Goal: Information Seeking & Learning: Check status

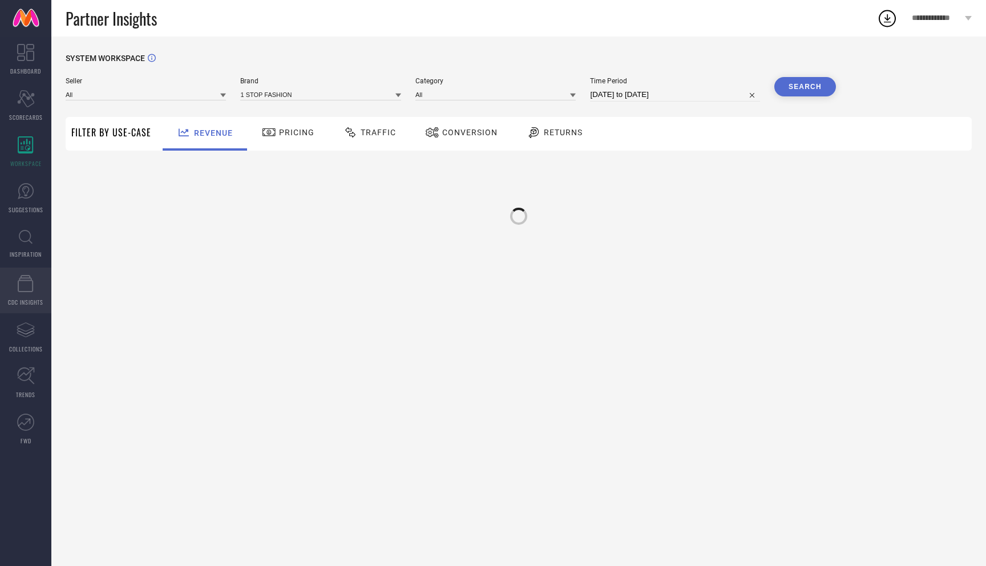
type input "All"
type input "1 STOP FASHION"
type input "All"
click at [27, 240] on icon at bounding box center [26, 237] width 14 height 14
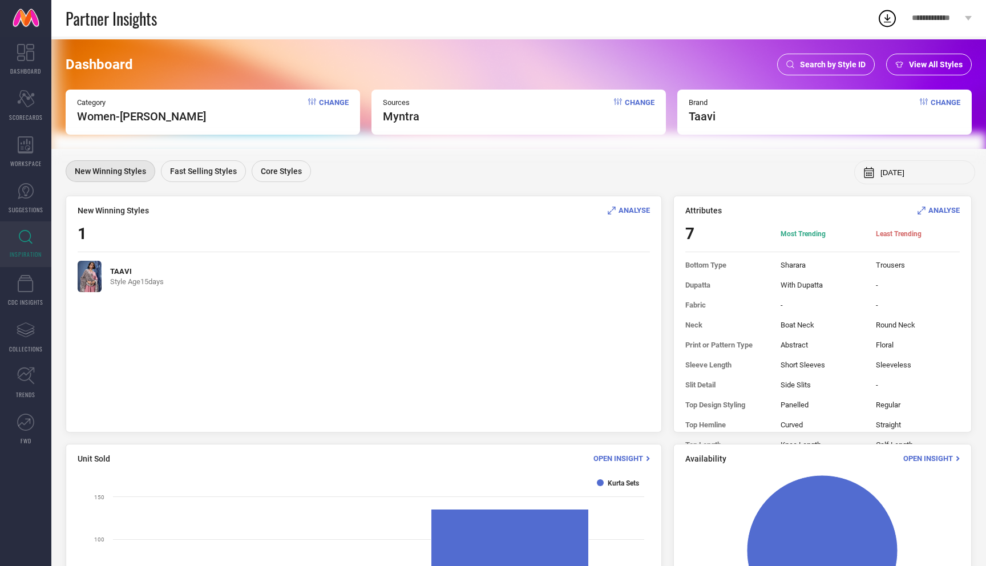
click at [793, 78] on div "Dashboard Search by Style ID View All Styles Category Women-Kurta Sets Change S…" at bounding box center [518, 94] width 935 height 110
click at [815, 61] on span "Search by Style ID" at bounding box center [833, 64] width 66 height 9
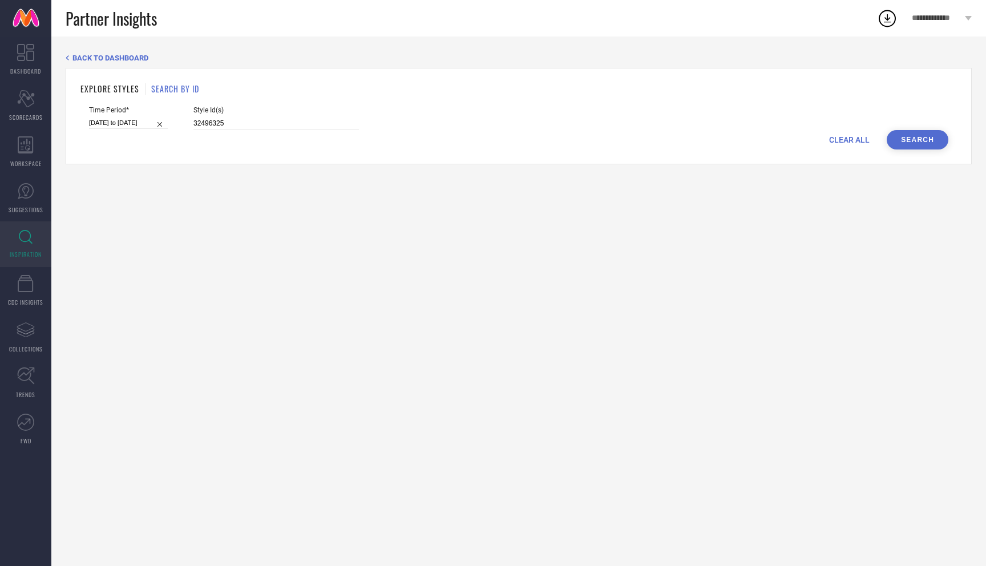
click at [850, 149] on div "CLEAR ALL Search" at bounding box center [519, 139] width 860 height 19
click at [860, 140] on span "CLEAR ALL" at bounding box center [850, 139] width 41 height 9
click at [313, 123] on input at bounding box center [277, 123] width 166 height 13
paste input "33040639 33040593 33040611 33040630 33040599 33040557 31667837 31667757 3166771…"
type input "33040639 33040593 33040611 33040630 33040599 33040557 31667837 31667757 3166771…"
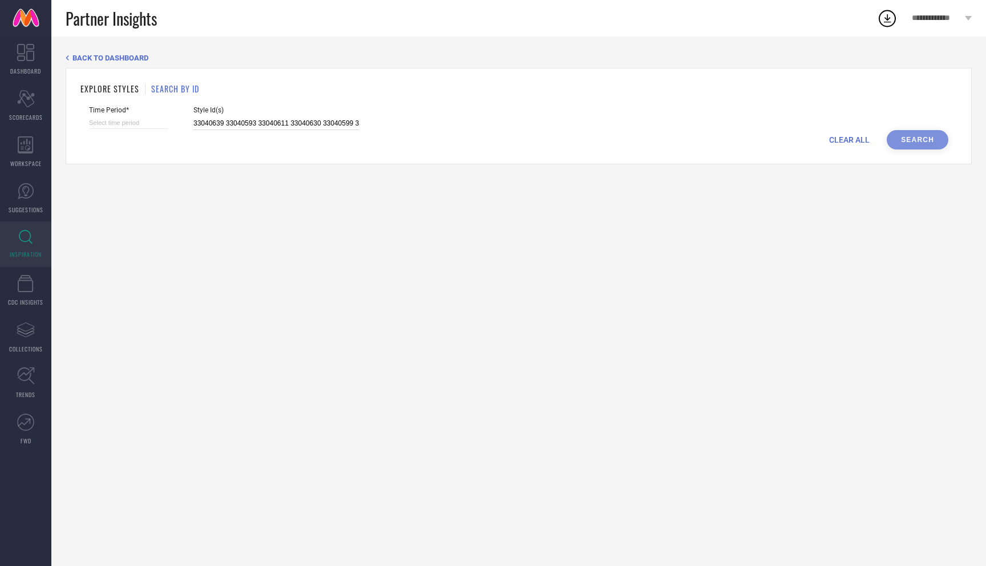
scroll to position [0, 382]
select select "7"
select select "2025"
select select "8"
select select "2025"
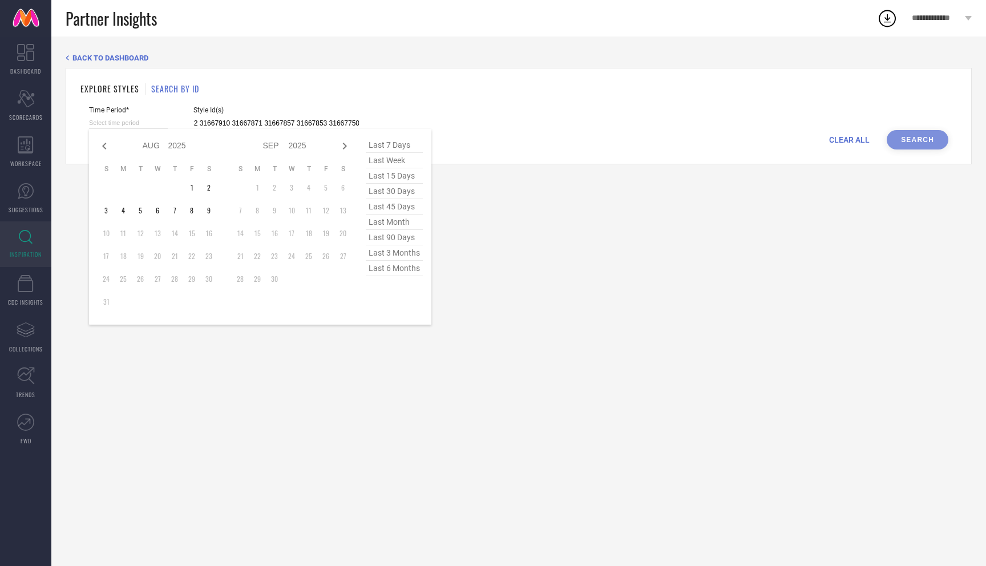
click at [145, 120] on input at bounding box center [128, 123] width 79 height 12
type input "33040639 33040593 33040611 33040630 33040599 33040557 31667837 31667757 3166771…"
click at [412, 207] on span "last 45 days" at bounding box center [394, 206] width 57 height 15
type input "26-06-2025 to 09-08-2025"
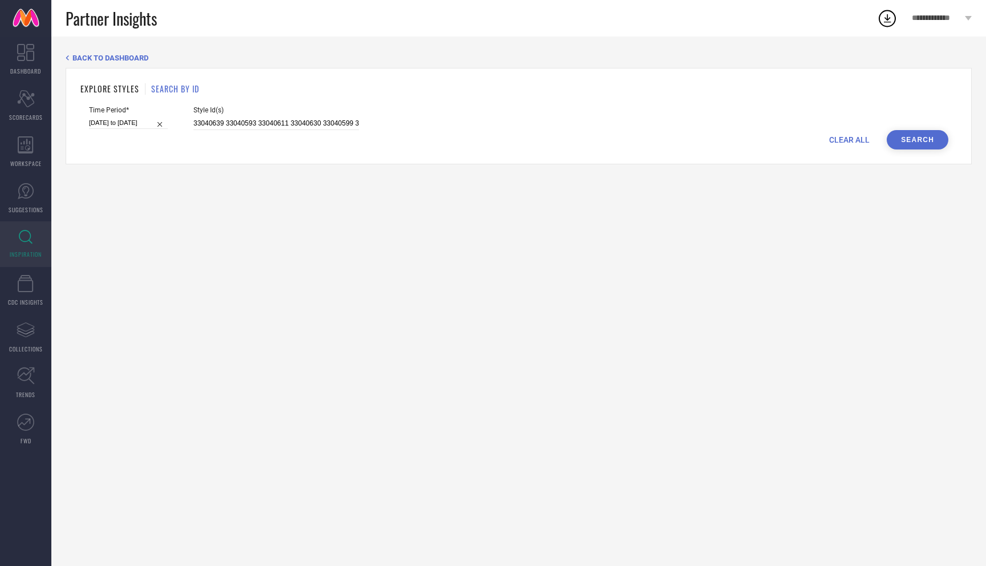
click at [911, 135] on button "Search" at bounding box center [918, 139] width 62 height 19
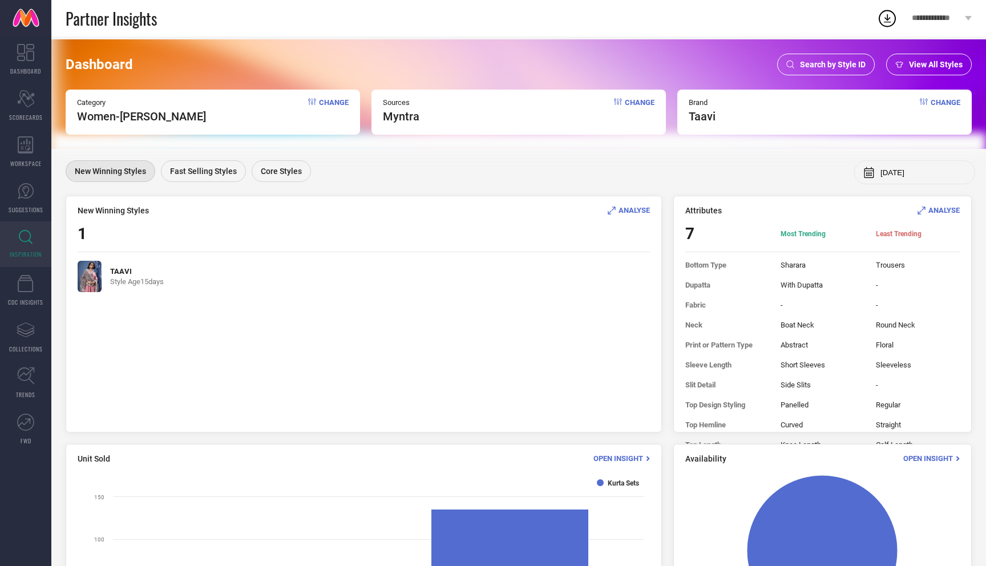
click at [825, 59] on div "Search by Style ID" at bounding box center [827, 65] width 98 height 22
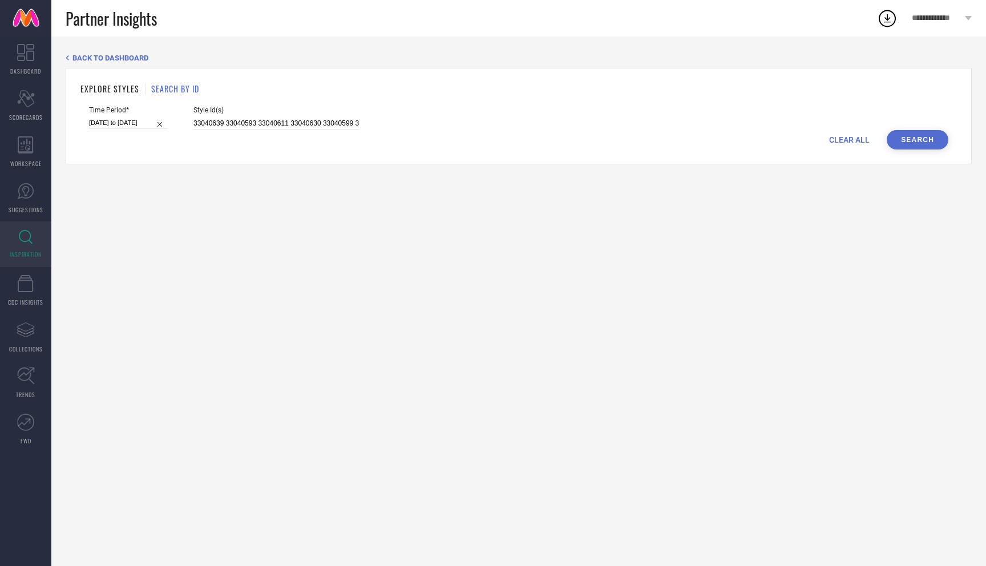
click at [860, 138] on span "CLEAR ALL" at bounding box center [850, 139] width 41 height 9
click at [280, 119] on input at bounding box center [277, 123] width 166 height 13
paste input "31667863 32496191 32496231 32496332 32496244 32496310 32496330 32496351"
type input "31667863 32496191 32496231 32496332 32496244 32496310 32496330 32496351"
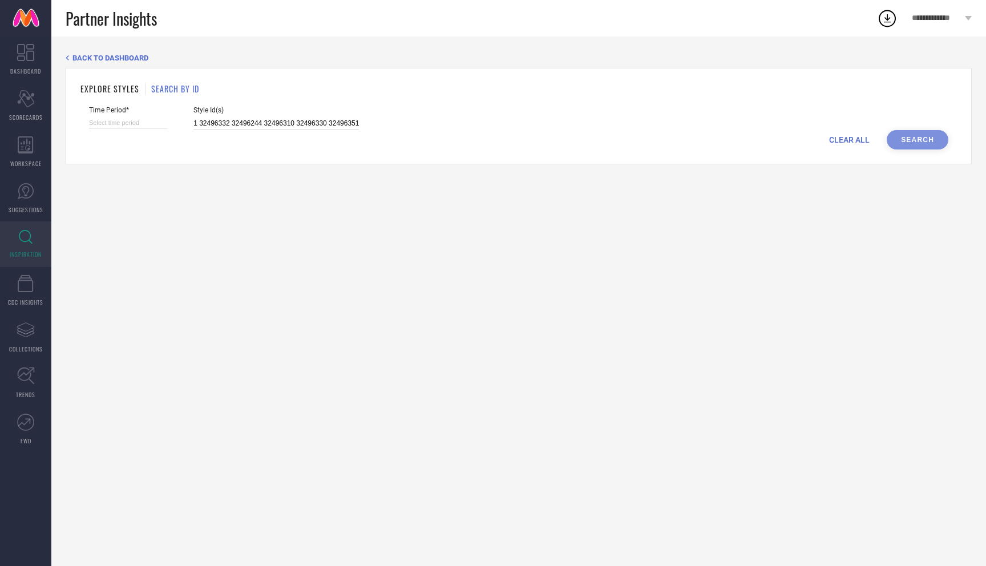
select select "7"
select select "2025"
select select "8"
select select "2025"
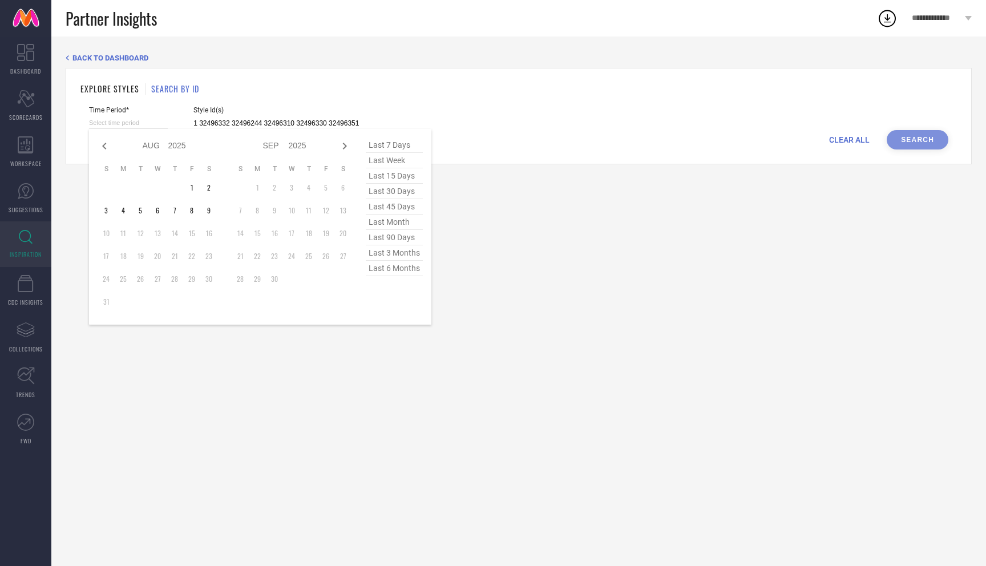
click at [125, 119] on input at bounding box center [128, 123] width 79 height 12
type input "31667863 32496191 32496231 32496332 32496244 32496310 32496330 32496351"
click at [393, 239] on span "last 90 days" at bounding box center [394, 237] width 57 height 15
type input "12-05-2025 to 09-08-2025"
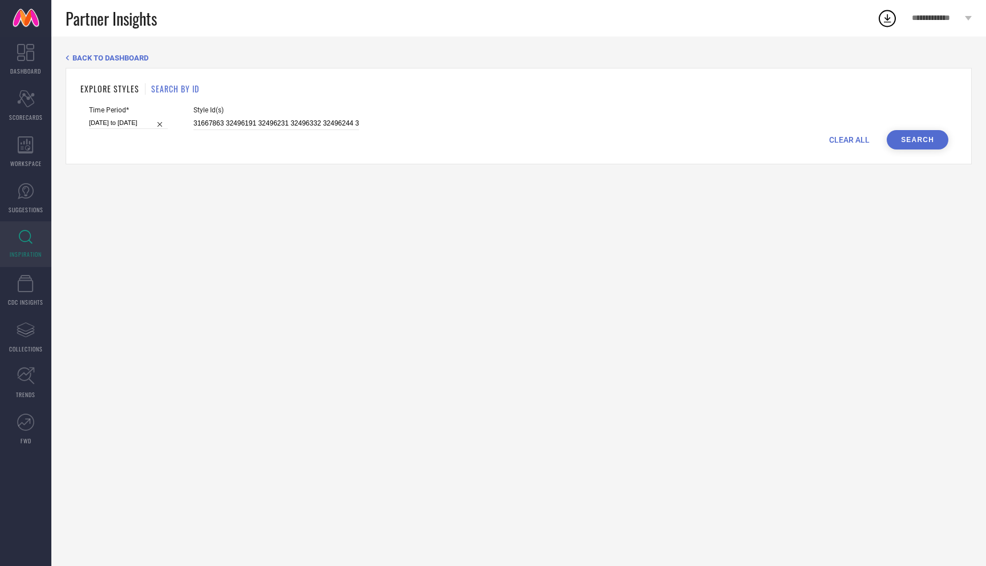
click at [924, 141] on button "Search" at bounding box center [918, 139] width 62 height 19
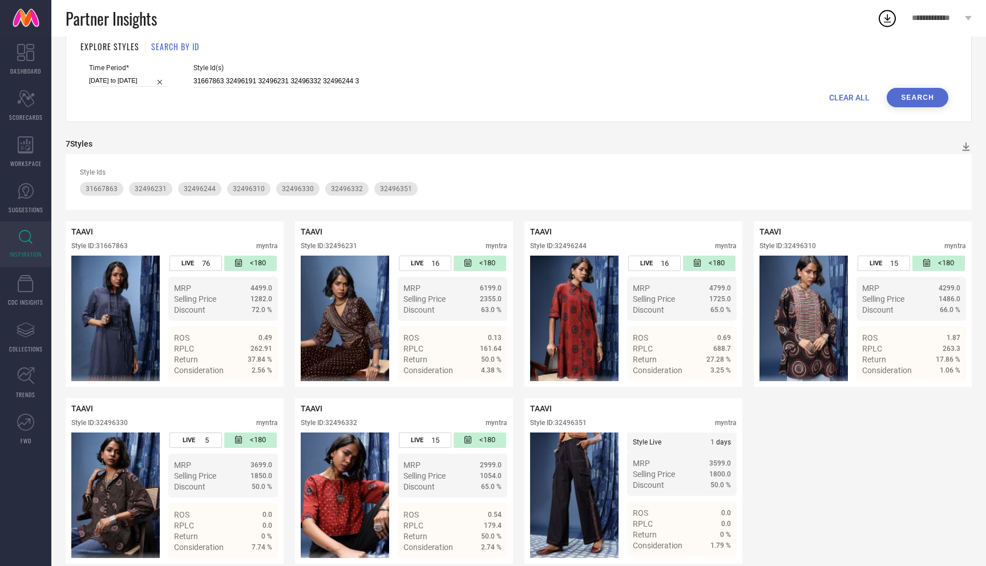
scroll to position [58, 0]
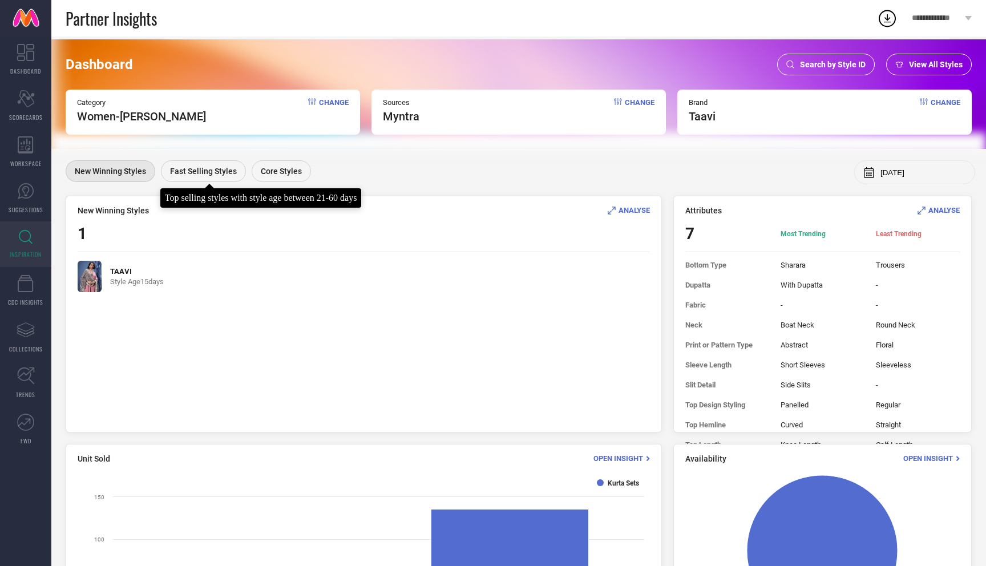
click at [179, 177] on div "Fast Selling Styles" at bounding box center [203, 171] width 85 height 22
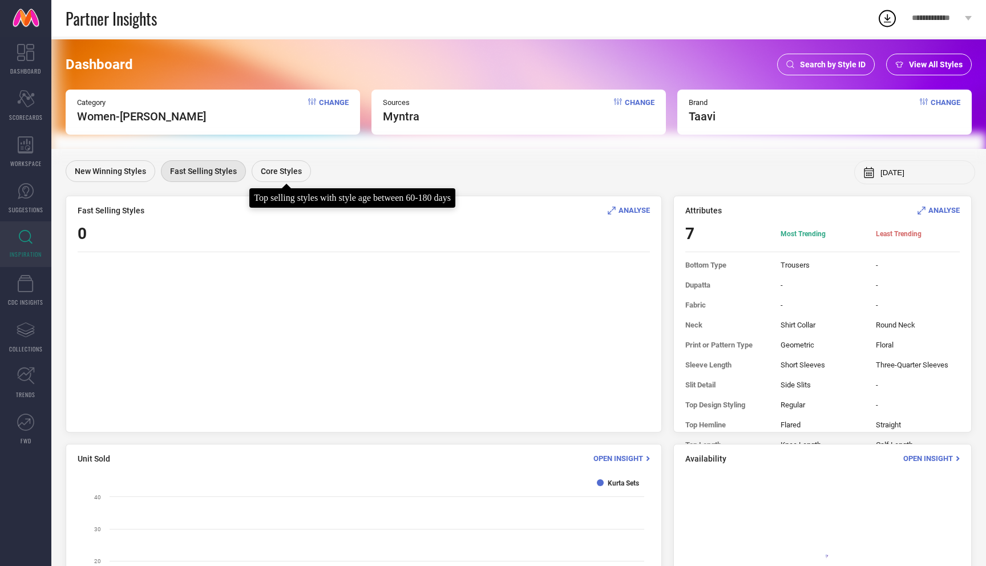
click at [275, 168] on span "Core Styles" at bounding box center [281, 171] width 41 height 9
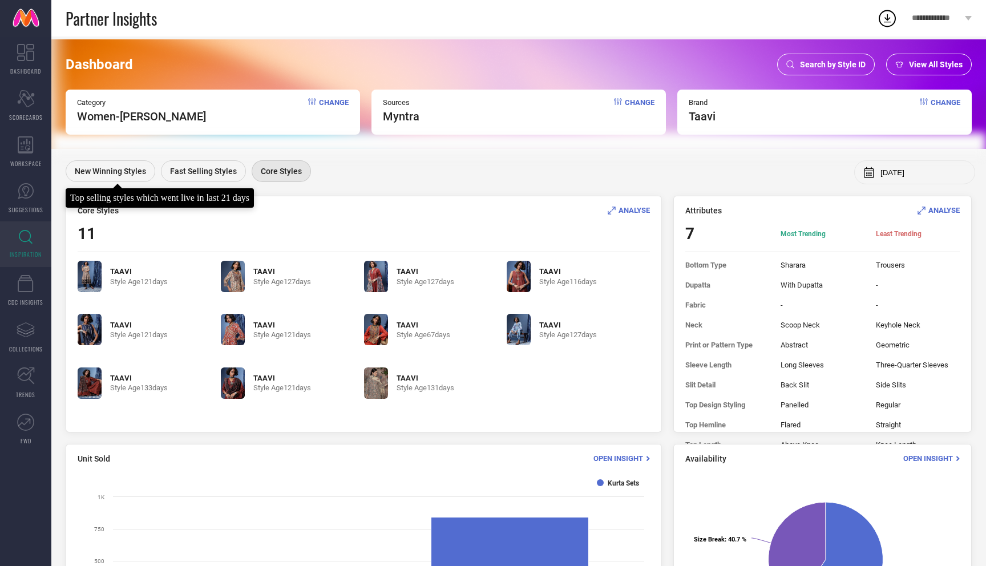
click at [123, 178] on div "New Winning Styles" at bounding box center [111, 171] width 90 height 22
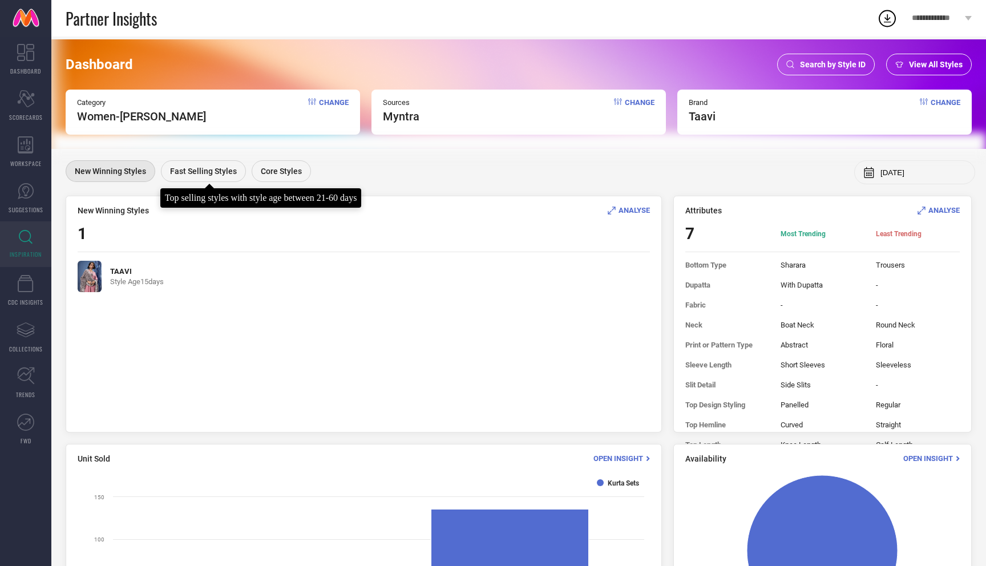
click at [222, 173] on span "Fast Selling Styles" at bounding box center [203, 171] width 67 height 9
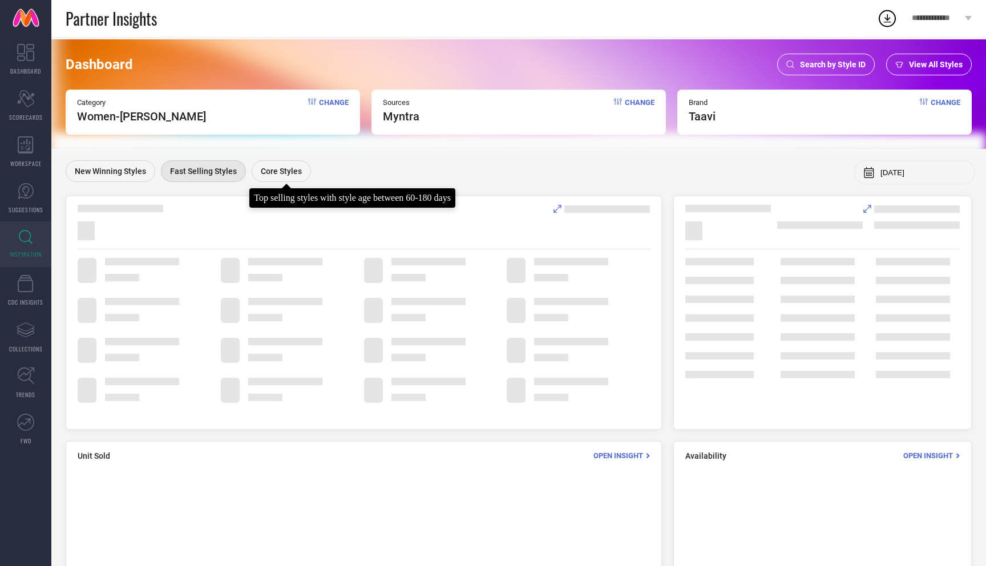
click at [283, 169] on span "Core Styles" at bounding box center [281, 171] width 41 height 9
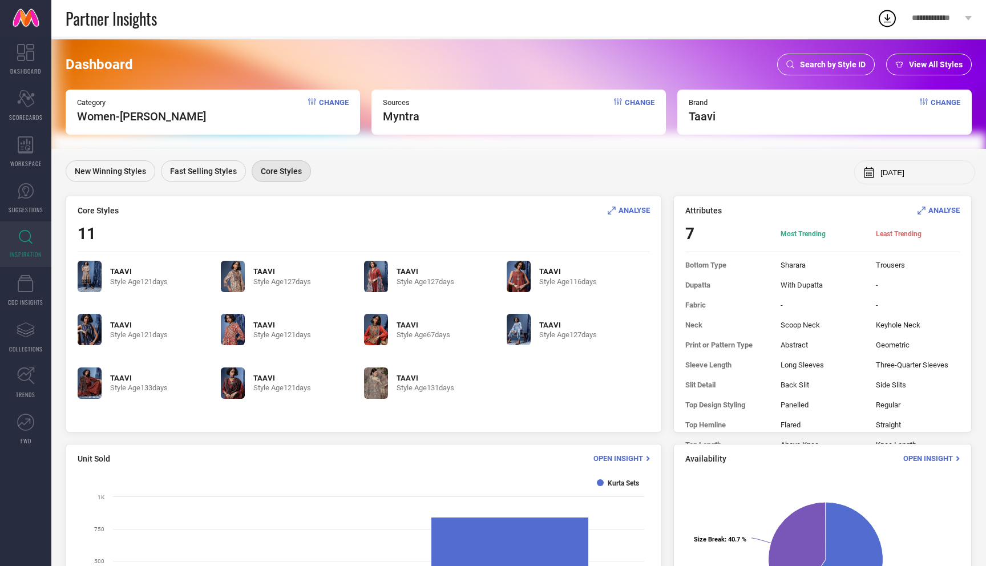
click at [835, 64] on span "Search by Style ID" at bounding box center [833, 64] width 66 height 9
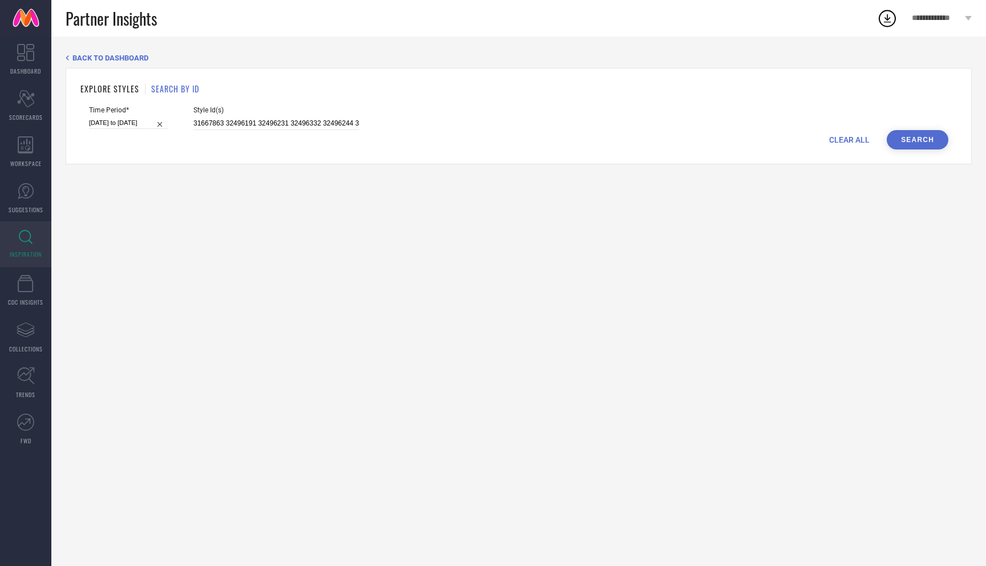
click at [852, 136] on span "CLEAR ALL" at bounding box center [850, 139] width 41 height 9
click at [271, 126] on input at bounding box center [277, 123] width 166 height 13
paste input "31667863 32496191 32496231 32496332 32496244 32496310 32496330 32496351 31667753"
type input "31667863 32496191 32496231 32496332 32496244 32496310 32496330 32496351 31667753"
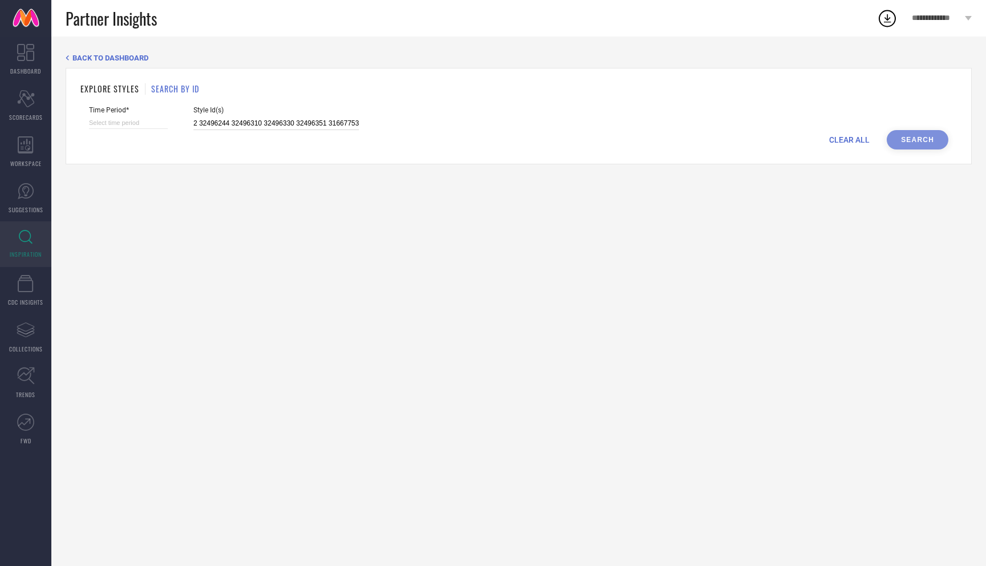
click at [132, 124] on input at bounding box center [128, 123] width 79 height 12
select select "7"
select select "2025"
select select "8"
select select "2025"
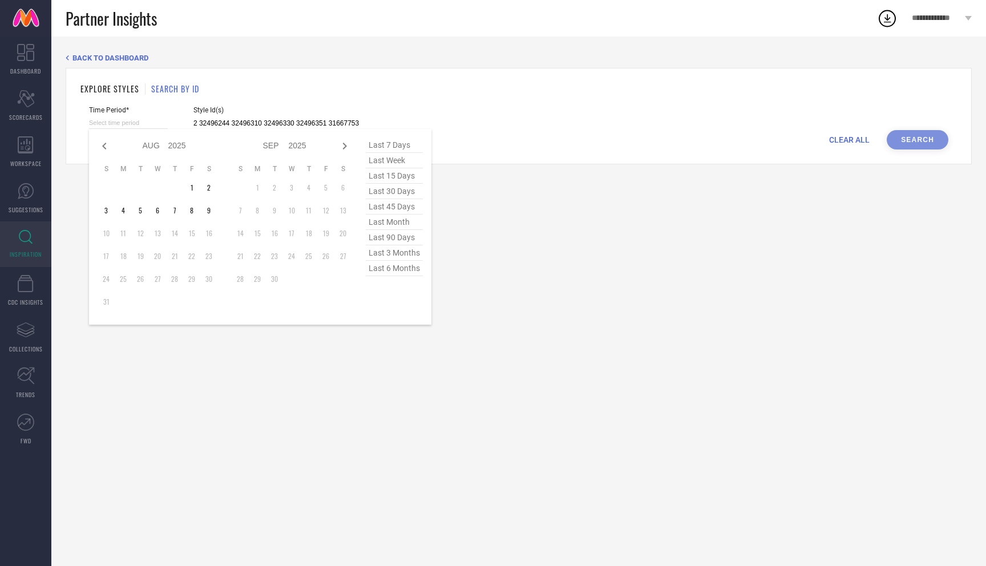
type input "31667863 32496191 32496231 32496332 32496244 32496310 32496330 32496351 31667753"
click at [381, 240] on span "last 90 days" at bounding box center [394, 237] width 57 height 15
type input "12-05-2025 to 09-08-2025"
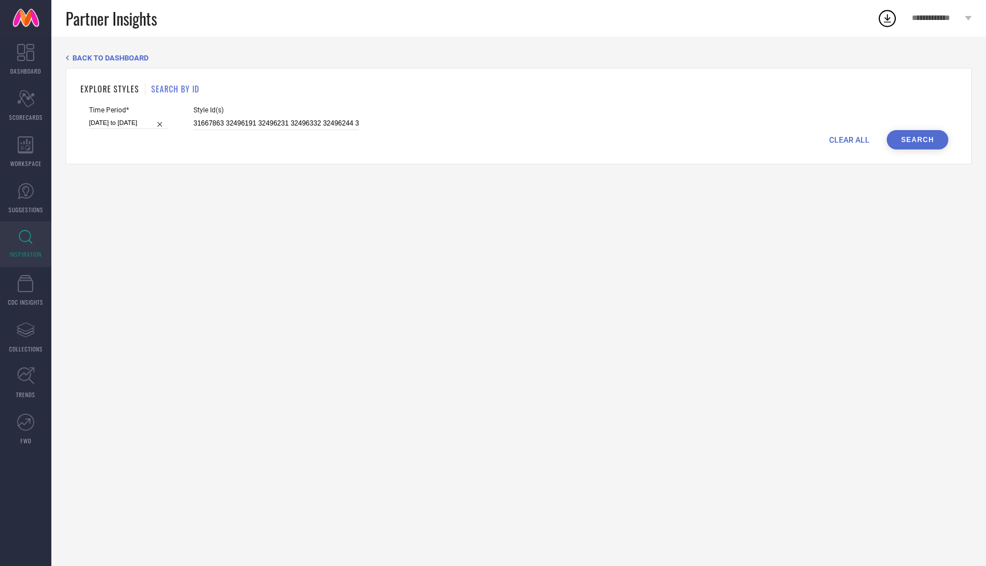
click at [907, 144] on button "Search" at bounding box center [918, 139] width 62 height 19
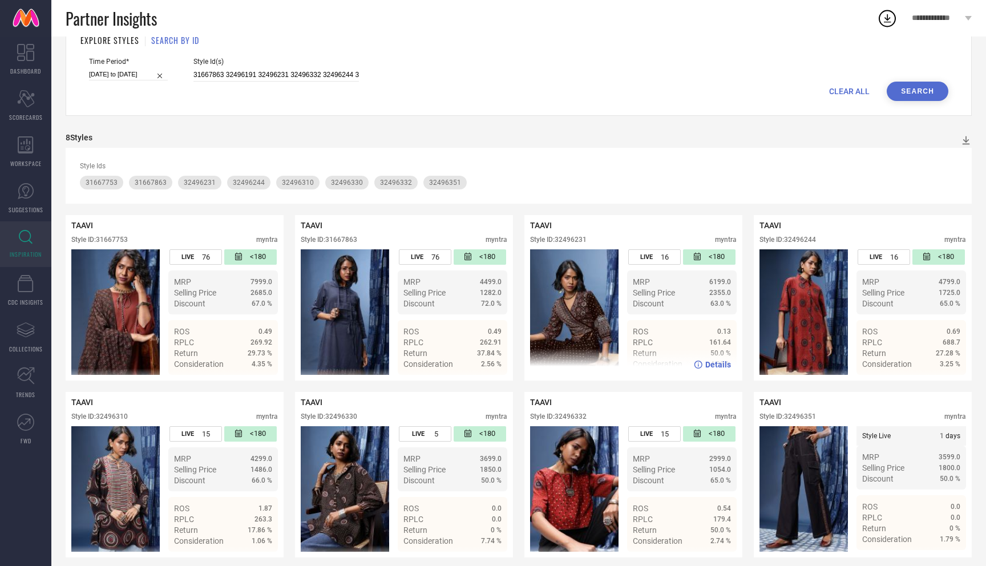
scroll to position [58, 0]
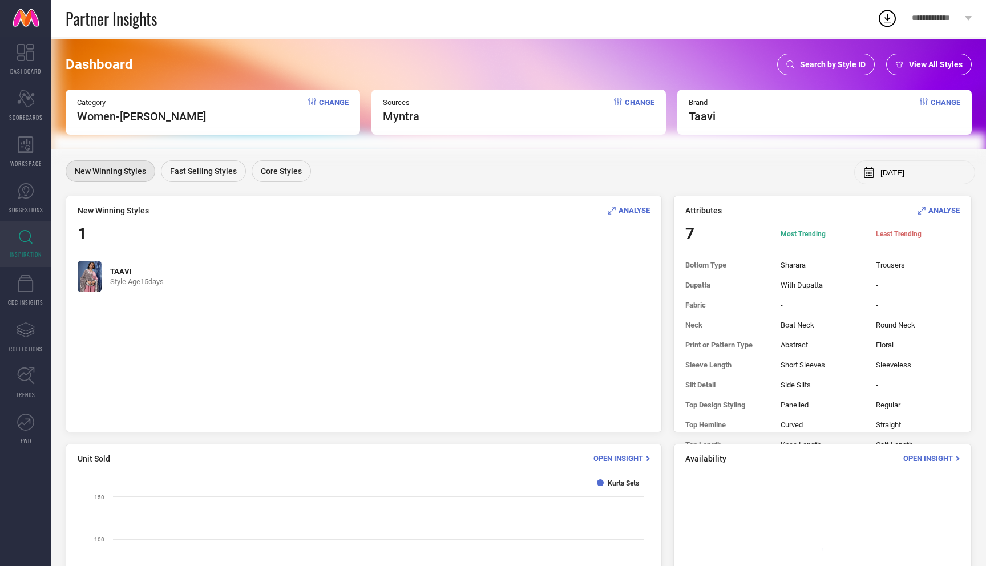
click at [822, 65] on span "Search by Style ID" at bounding box center [833, 64] width 66 height 9
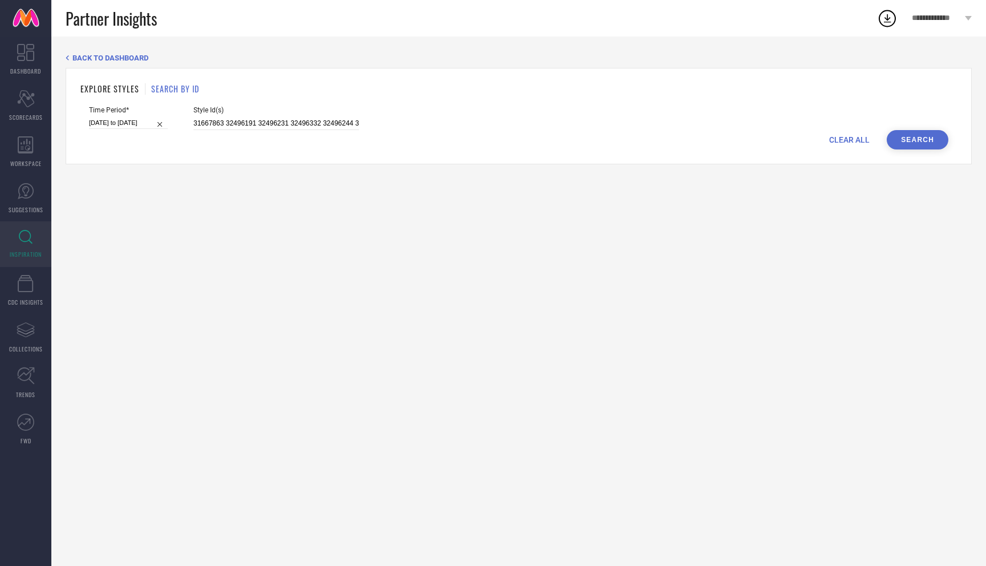
click at [858, 138] on span "CLEAR ALL" at bounding box center [850, 139] width 41 height 9
click at [334, 123] on input at bounding box center [277, 123] width 166 height 13
paste input "32496295 32496278 33040610 33040629 32496262 33040645 32496253 33040594 3304062…"
type input "32496295 32496278 33040610 33040629 32496262 33040645 32496253 33040594 3304062…"
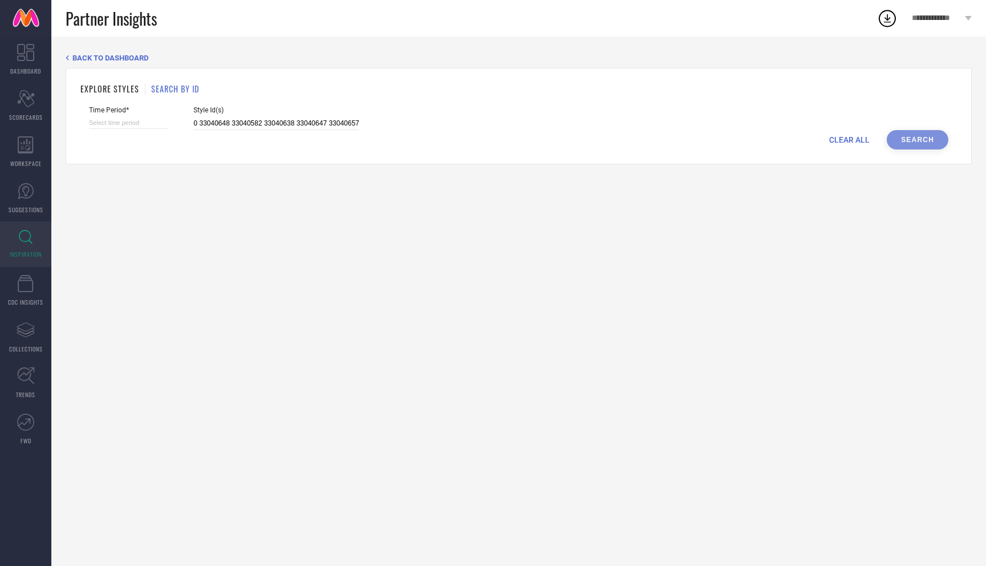
scroll to position [0, 0]
click at [85, 126] on form "Time Period* Style Id(s) 32496295 32496278 33040610 33040629 32496262 33040645 …" at bounding box center [518, 127] width 877 height 43
click at [111, 124] on input at bounding box center [128, 123] width 79 height 12
select select "7"
select select "2025"
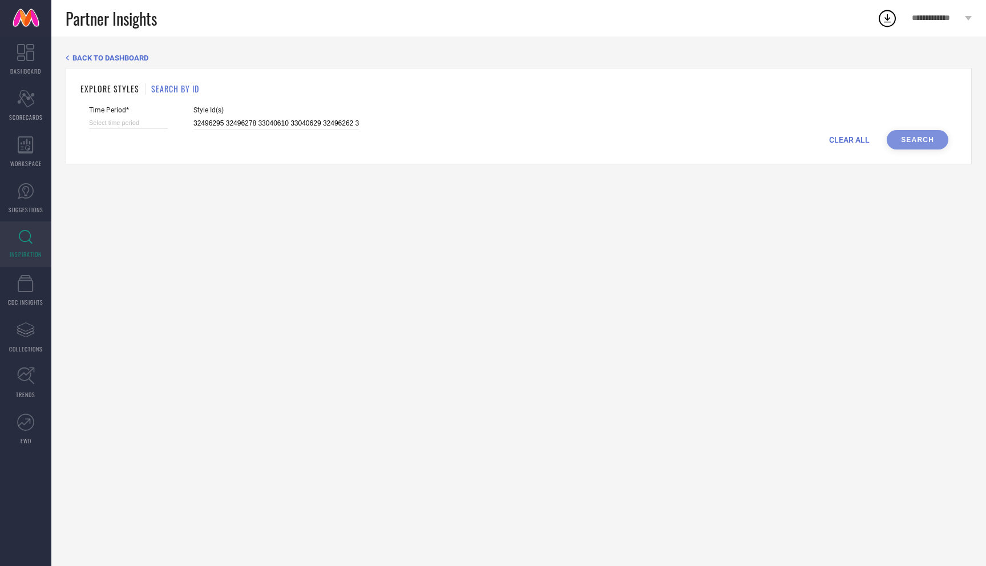
select select "8"
select select "2025"
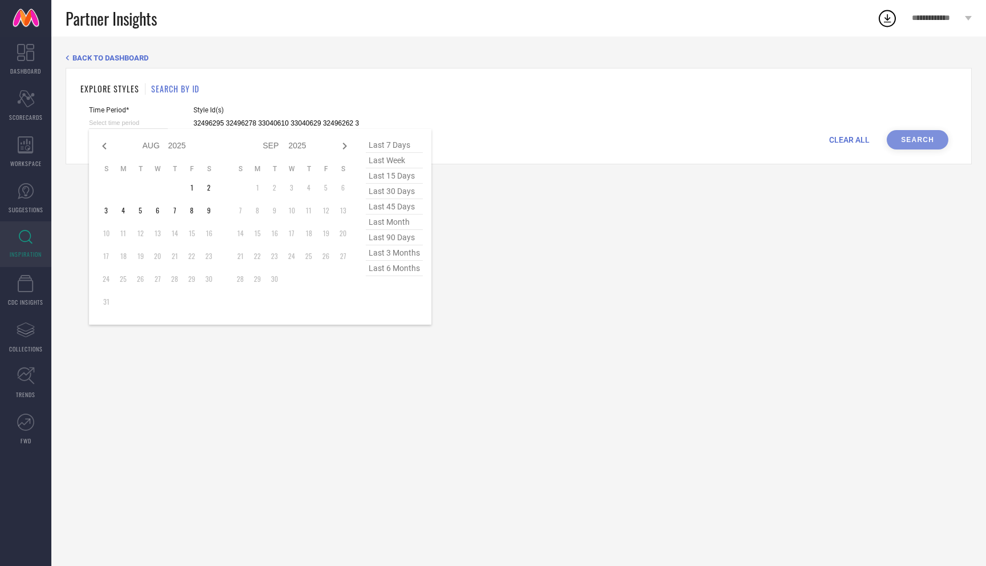
click at [394, 232] on span "last 90 days" at bounding box center [394, 237] width 57 height 15
type input "12-05-2025 to 09-08-2025"
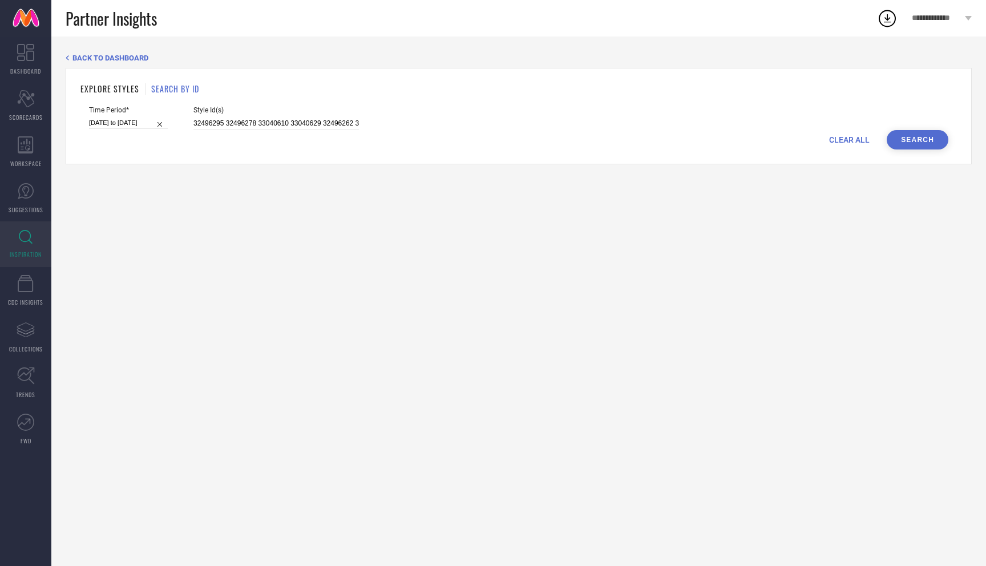
click at [944, 142] on button "Search" at bounding box center [918, 139] width 62 height 19
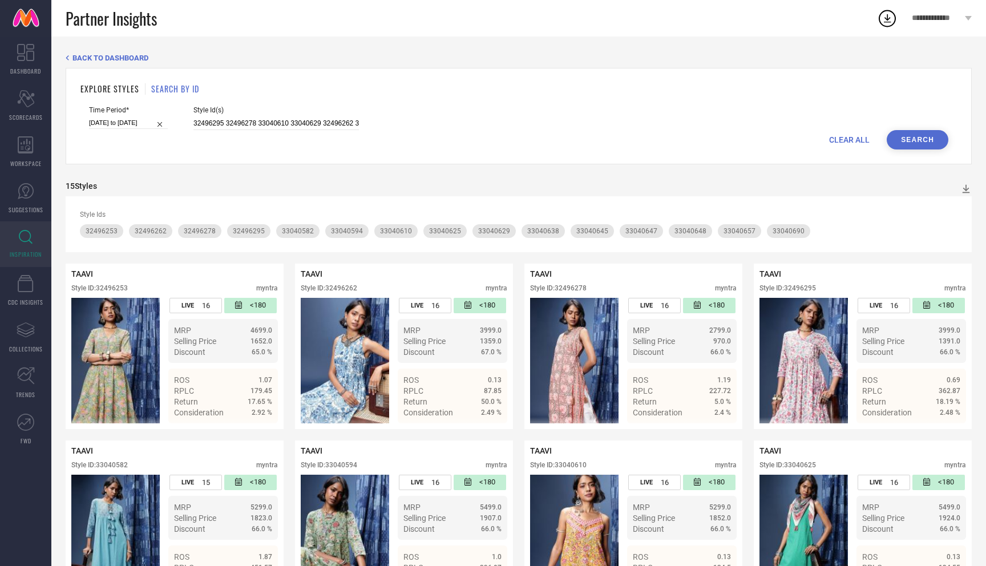
click at [850, 138] on span "CLEAR ALL" at bounding box center [850, 139] width 41 height 9
click at [323, 123] on input at bounding box center [277, 123] width 166 height 13
paste input "31667727 31667870 31667843 31667818 31667738 31667790 31667914 31667737 3166785…"
type input "31667727 31667870 31667843 31667818 31667738 31667790 31667914 31667737 3166785…"
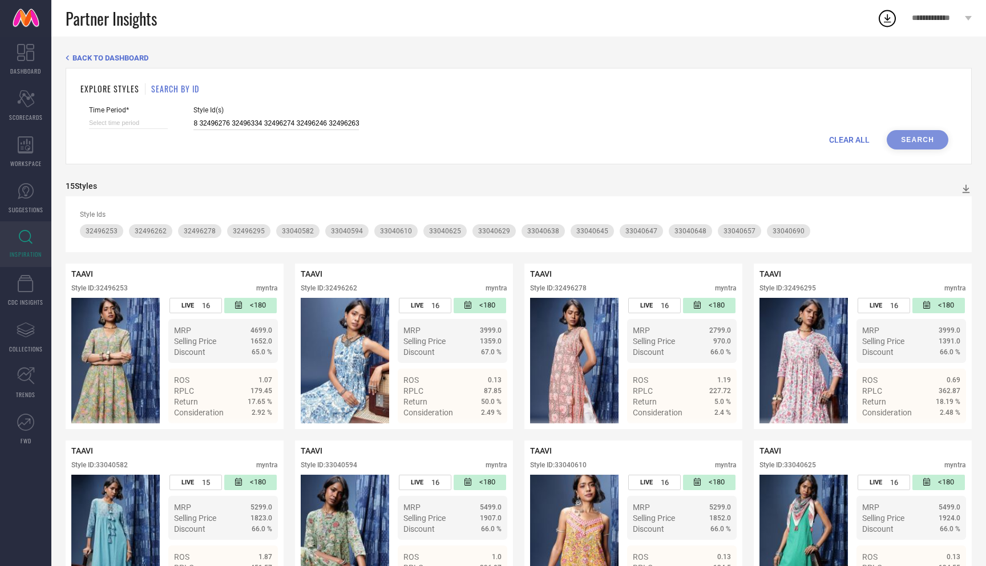
click at [133, 124] on input at bounding box center [128, 123] width 79 height 12
select select "7"
select select "2025"
select select "8"
select select "2025"
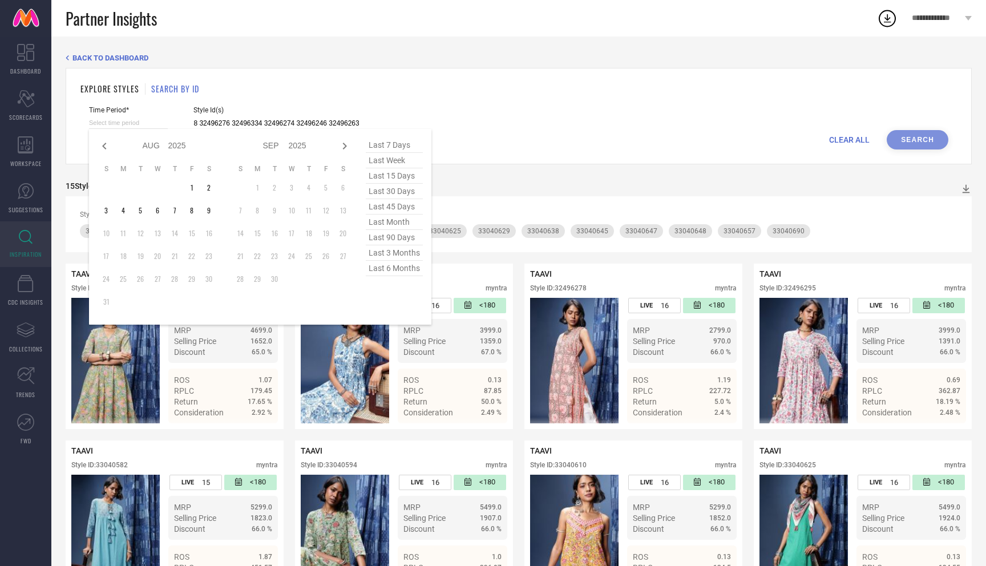
type input "31667727 31667870 31667843 31667818 31667738 31667790 31667914 31667737 3166785…"
click at [410, 250] on span "last 3 months" at bounding box center [394, 252] width 57 height 15
type input "01-05-2025 to 31-07-2025"
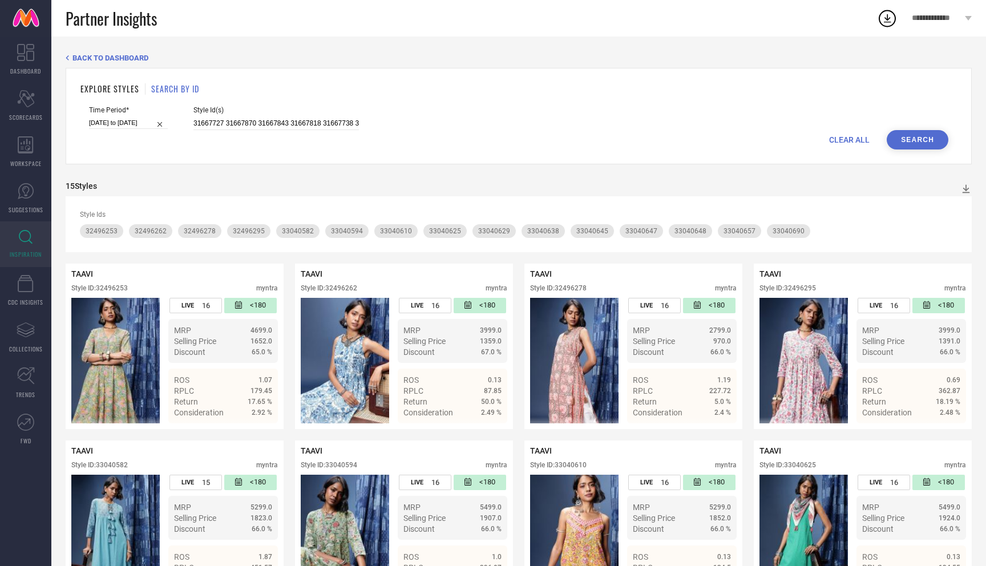
click at [924, 134] on button "Search" at bounding box center [918, 139] width 62 height 19
